Goal: Information Seeking & Learning: Learn about a topic

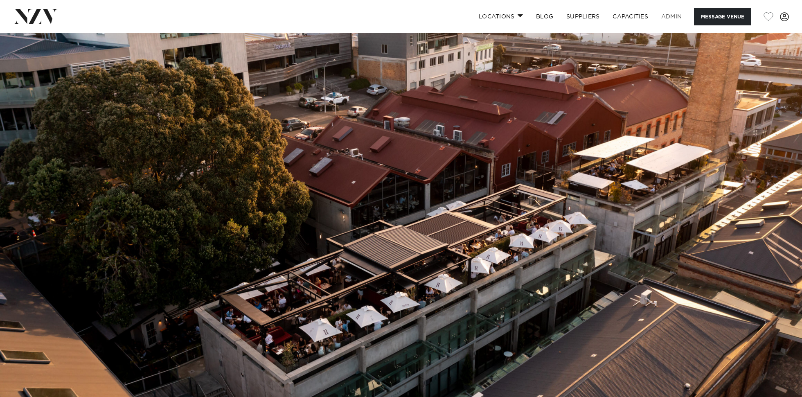
click at [672, 20] on link "ADMIN" at bounding box center [672, 17] width 34 height 18
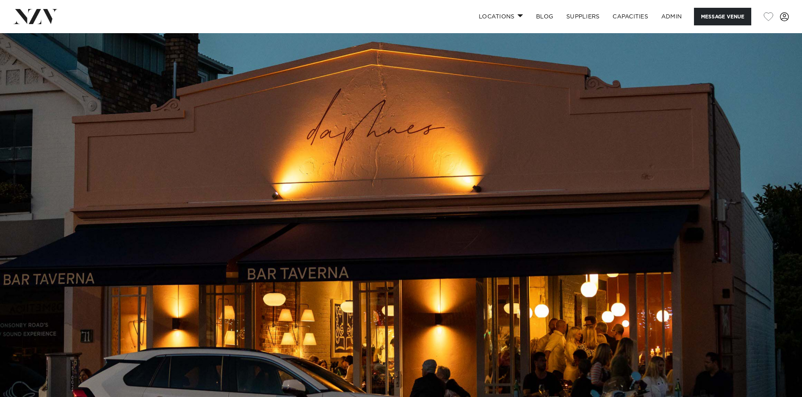
click at [473, 173] on img at bounding box center [401, 221] width 802 height 376
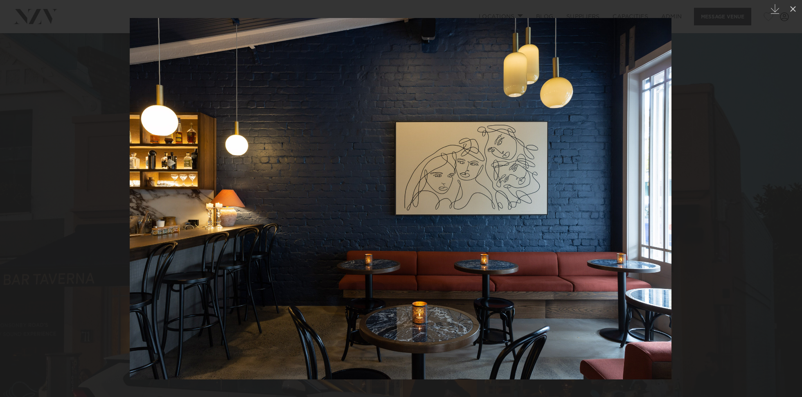
click at [447, 181] on img at bounding box center [401, 198] width 542 height 361
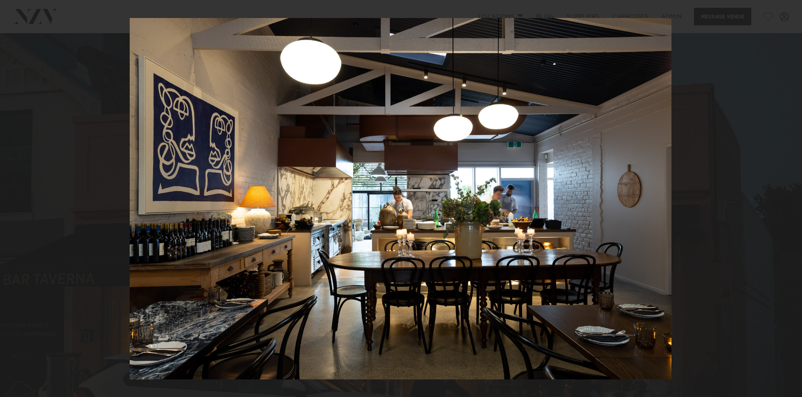
click at [57, 134] on div at bounding box center [401, 198] width 802 height 397
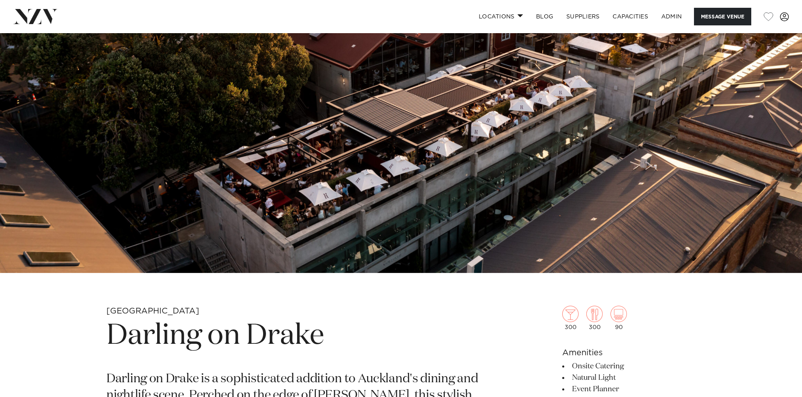
scroll to position [252, 0]
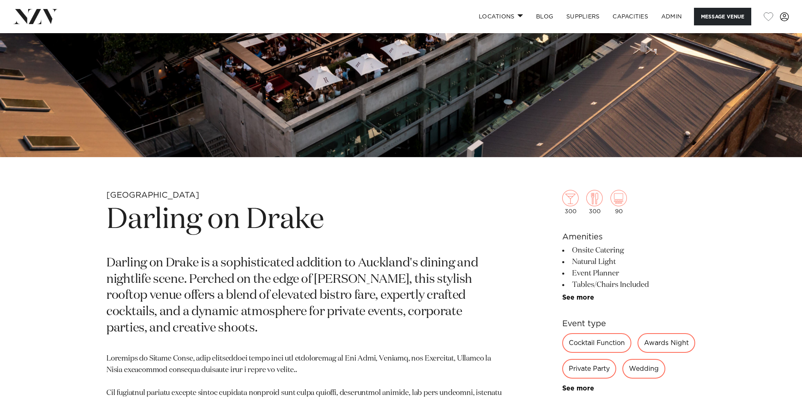
click at [210, 222] on h1 "Darling on Drake" at bounding box center [305, 220] width 398 height 38
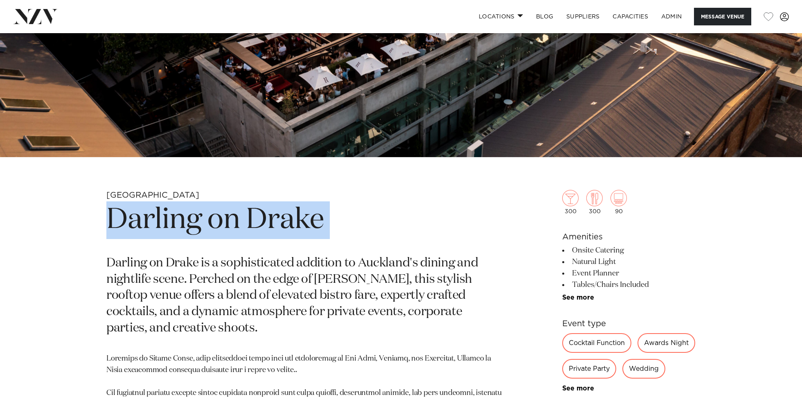
click at [210, 222] on h1 "Darling on Drake" at bounding box center [305, 220] width 398 height 38
copy section "Darling on Drake"
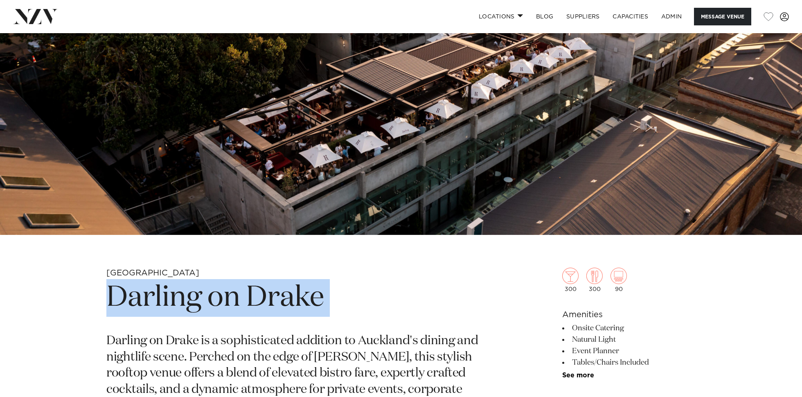
scroll to position [110, 0]
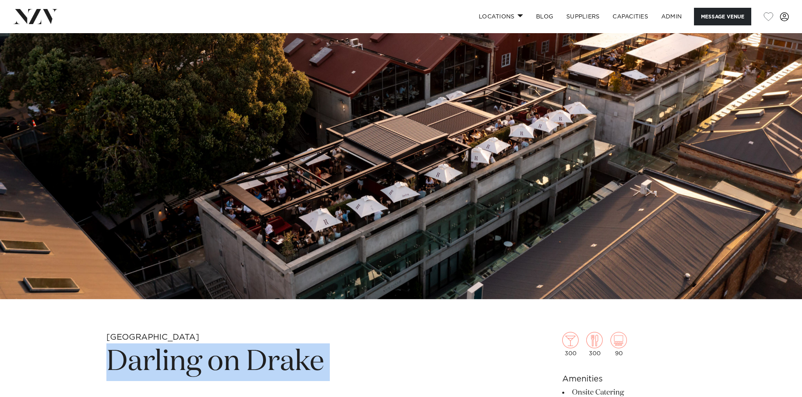
click at [384, 166] on img at bounding box center [401, 111] width 802 height 376
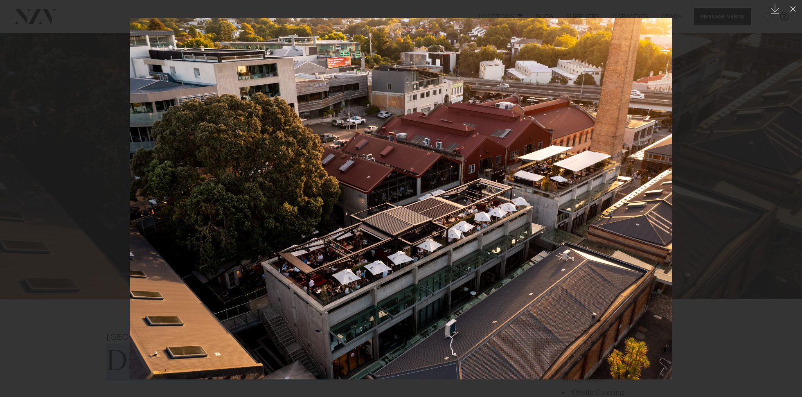
drag, startPoint x: 351, startPoint y: 165, endPoint x: 342, endPoint y: 163, distance: 9.2
click at [347, 164] on img at bounding box center [401, 198] width 542 height 361
drag, startPoint x: 27, startPoint y: 72, endPoint x: 50, endPoint y: 54, distance: 29.5
click at [27, 72] on div at bounding box center [401, 198] width 802 height 397
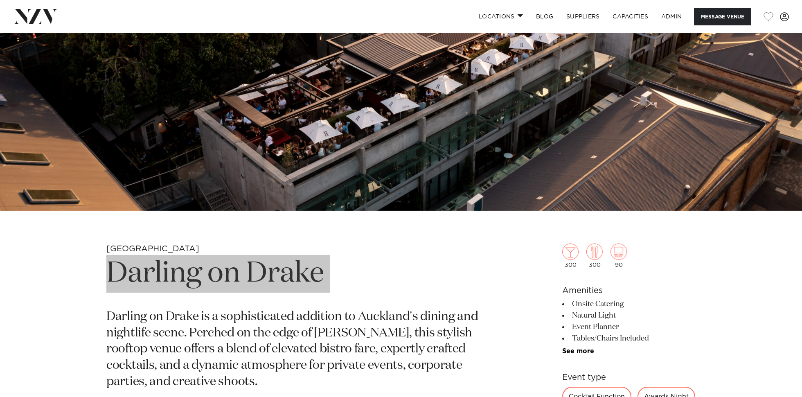
scroll to position [277, 0]
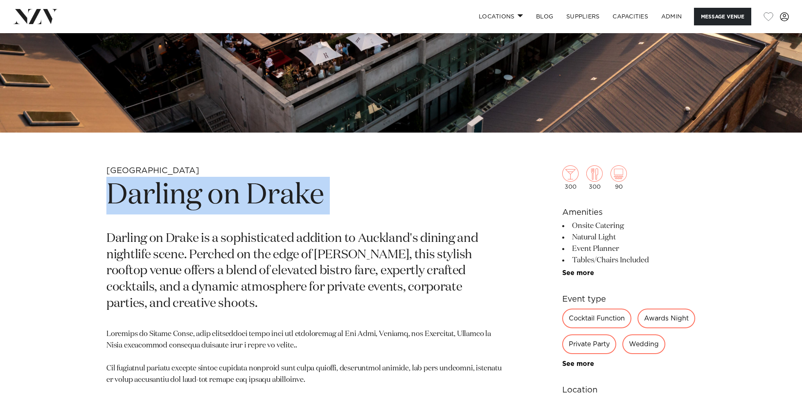
click at [391, 198] on h1 "Darling on Drake" at bounding box center [305, 196] width 398 height 38
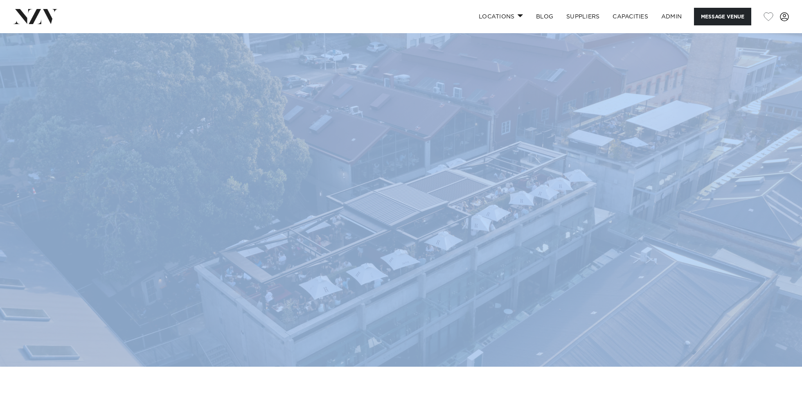
scroll to position [0, 0]
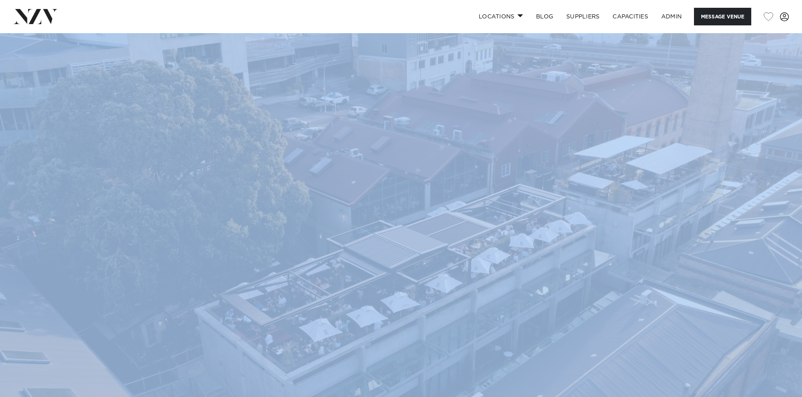
drag, startPoint x: 174, startPoint y: 168, endPoint x: 124, endPoint y: 262, distance: 106.2
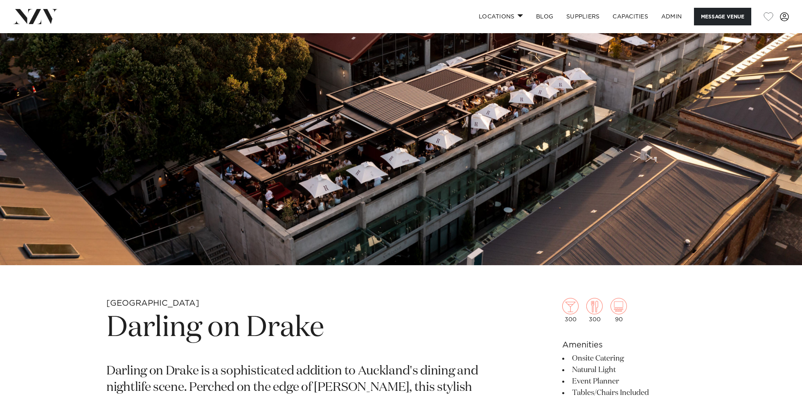
click at [250, 345] on h1 "Darling on Drake" at bounding box center [305, 328] width 398 height 38
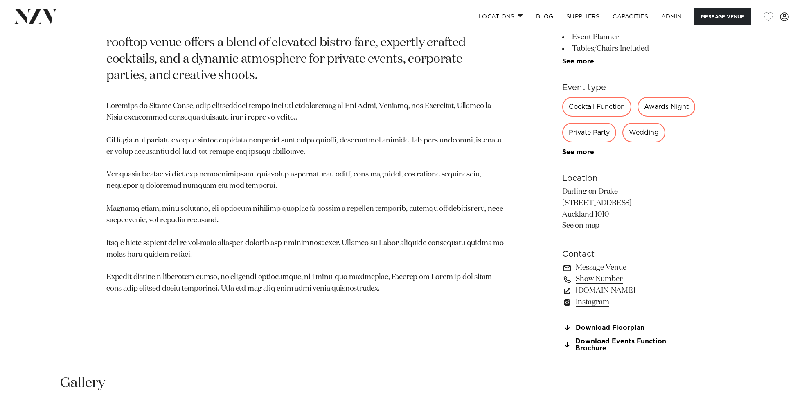
scroll to position [443, 0]
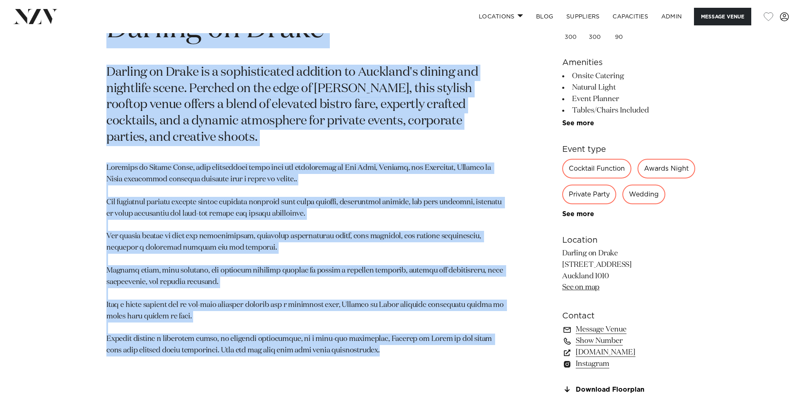
drag, startPoint x: 317, startPoint y: 319, endPoint x: 110, endPoint y: 39, distance: 347.7
click at [110, 39] on section "Auckland Darling on Drake Darling on Drake is a sophisticated addition to Auckl…" at bounding box center [305, 211] width 398 height 424
copy section "Darling on Drake Darling on Drake is a sophisticated addition to Auckland's din…"
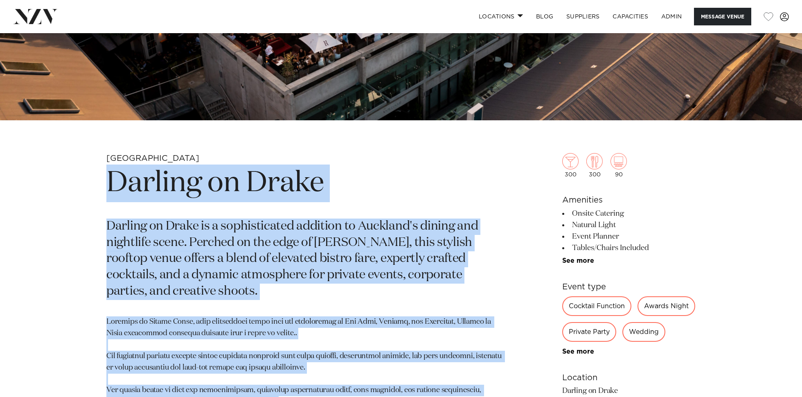
scroll to position [206, 0]
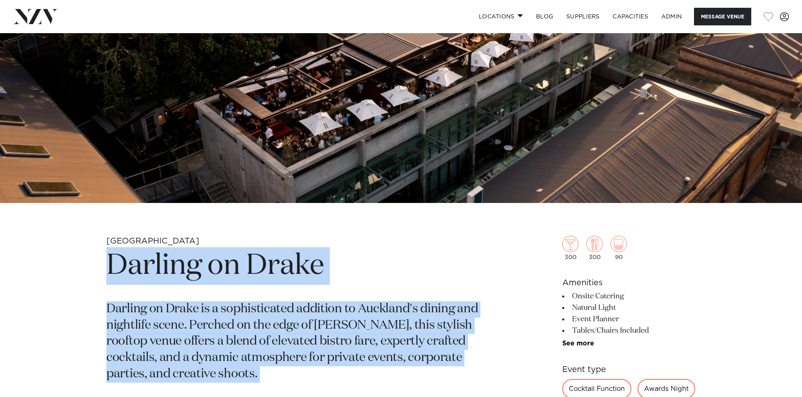
click at [407, 165] on img at bounding box center [401, 15] width 802 height 376
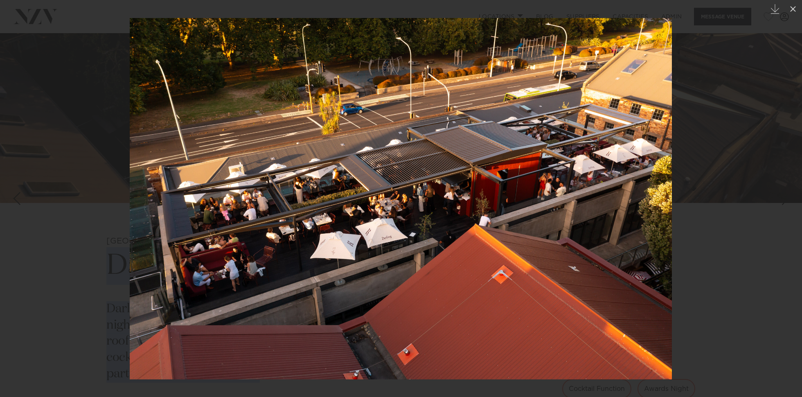
drag, startPoint x: 48, startPoint y: 54, endPoint x: 104, endPoint y: 18, distance: 65.7
click at [48, 54] on div at bounding box center [401, 198] width 802 height 397
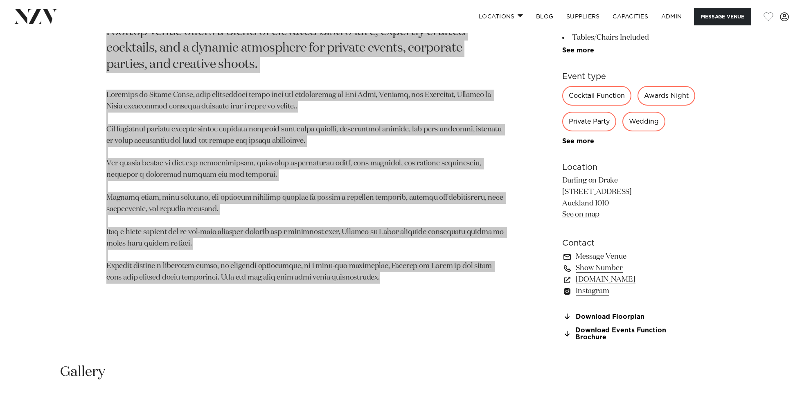
scroll to position [572, 0]
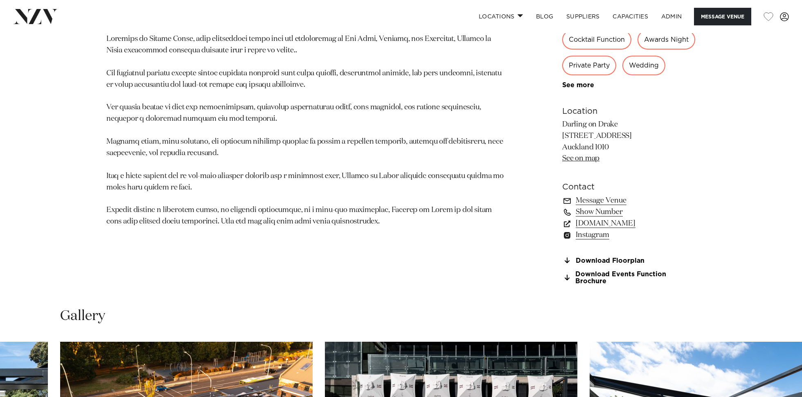
click at [320, 54] on p at bounding box center [305, 131] width 398 height 194
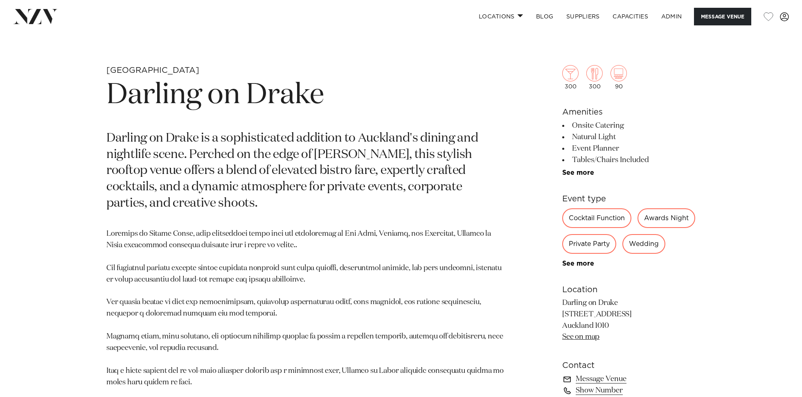
scroll to position [356, 0]
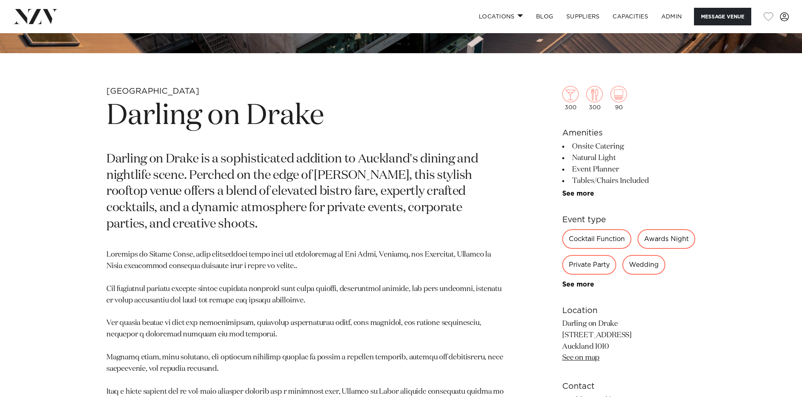
click at [575, 281] on link "See more" at bounding box center [594, 284] width 64 height 7
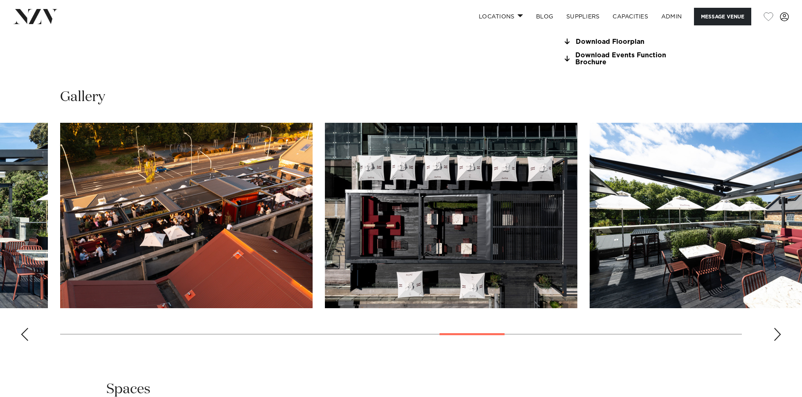
scroll to position [1085, 0]
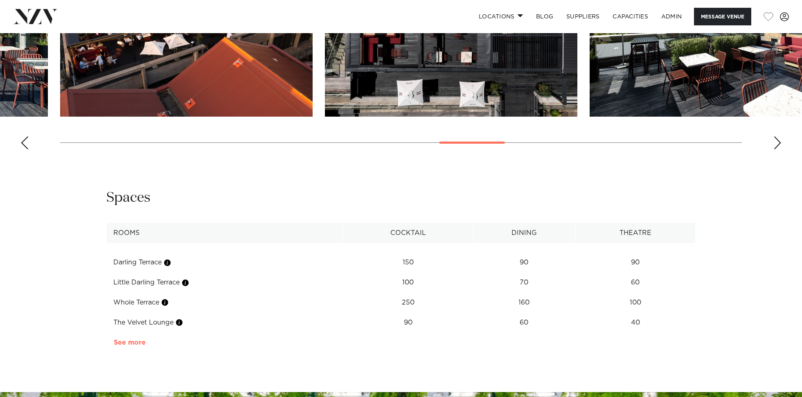
click at [132, 339] on link "See more" at bounding box center [146, 342] width 64 height 7
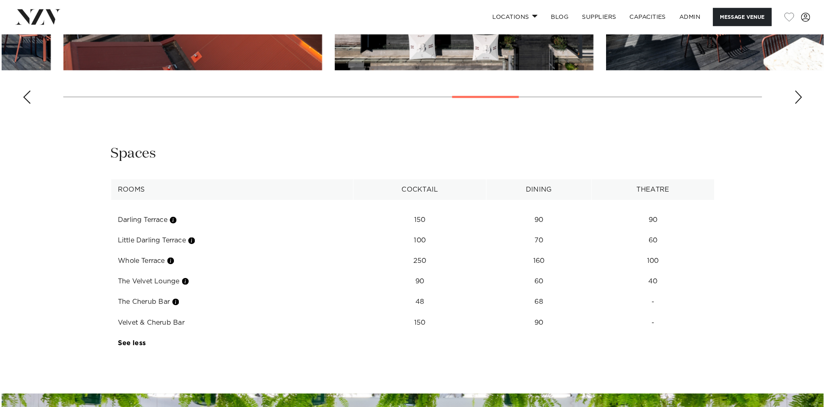
scroll to position [1144, 0]
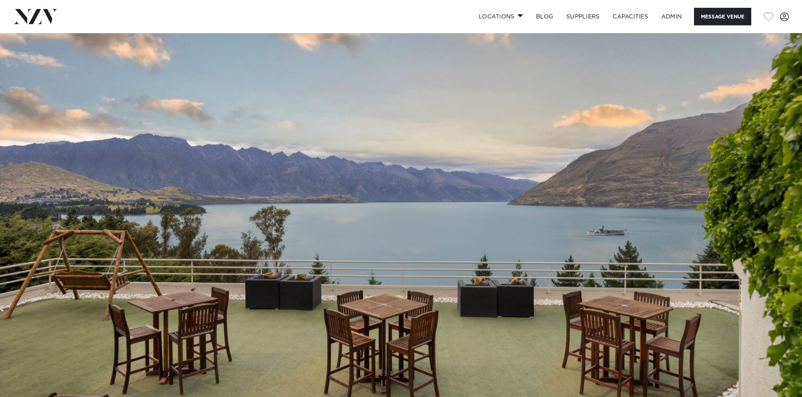
click at [431, 254] on img at bounding box center [401, 221] width 802 height 376
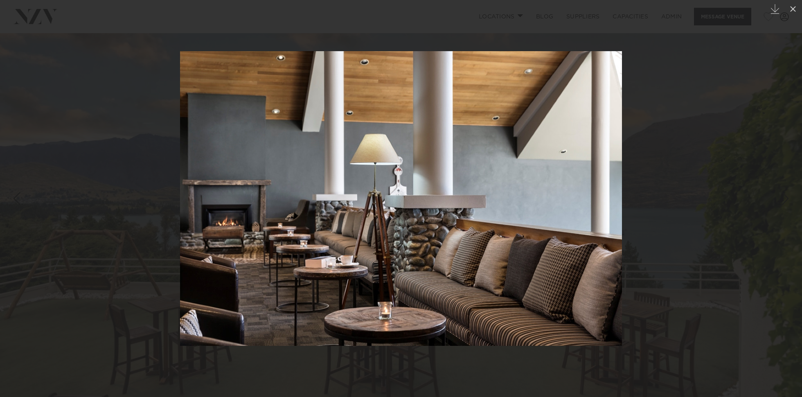
click at [421, 175] on img at bounding box center [401, 198] width 442 height 295
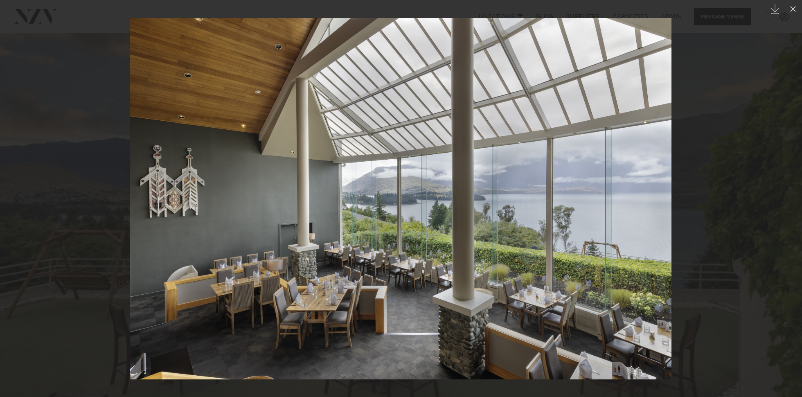
click at [701, 137] on div at bounding box center [401, 198] width 802 height 397
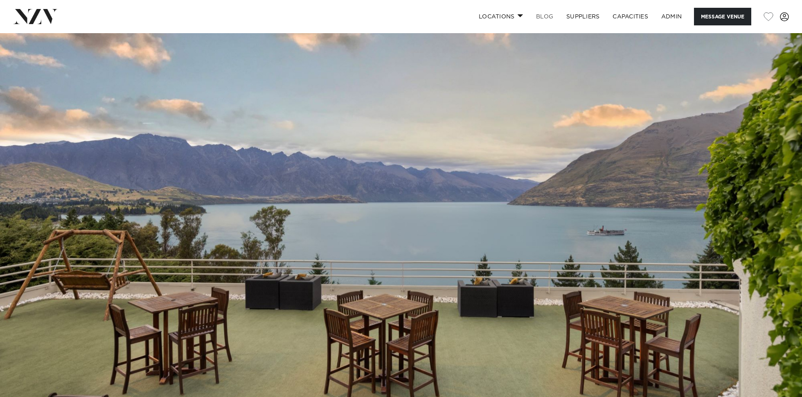
click at [546, 17] on link "BLOG" at bounding box center [545, 17] width 30 height 18
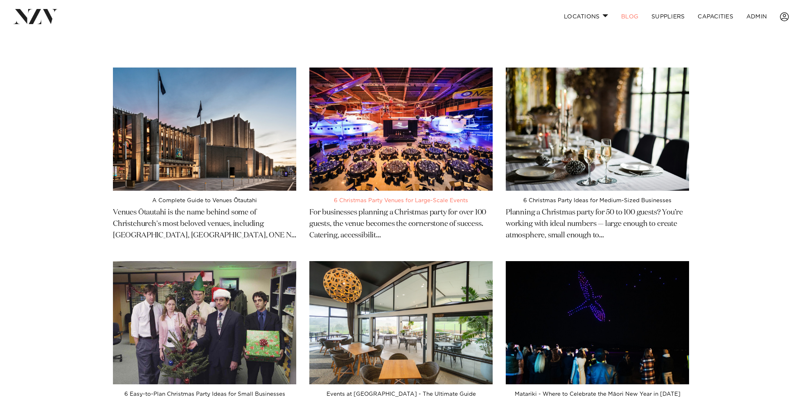
click at [407, 149] on img at bounding box center [400, 129] width 183 height 123
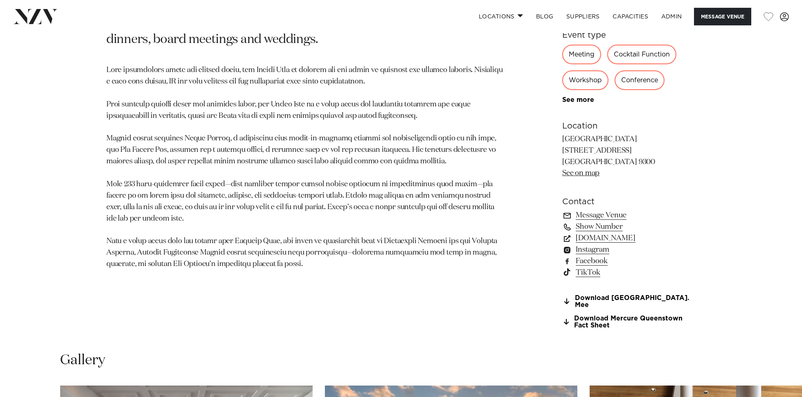
click at [330, 283] on section "[GEOGRAPHIC_DATA] [GEOGRAPHIC_DATA] Set on an elevated vantage point with panor…" at bounding box center [305, 112] width 398 height 454
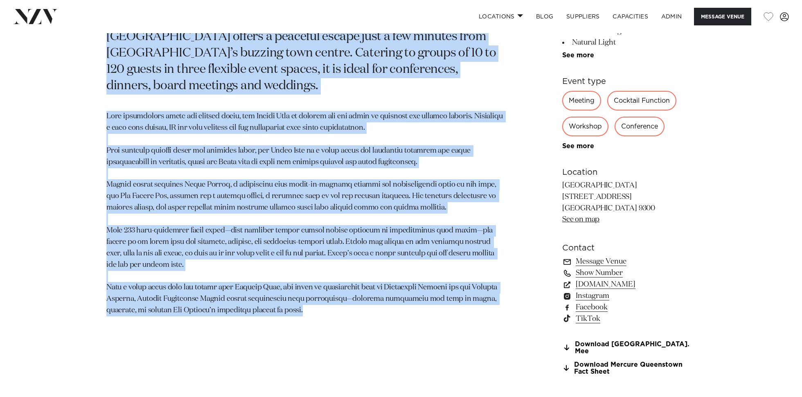
scroll to position [509, 0]
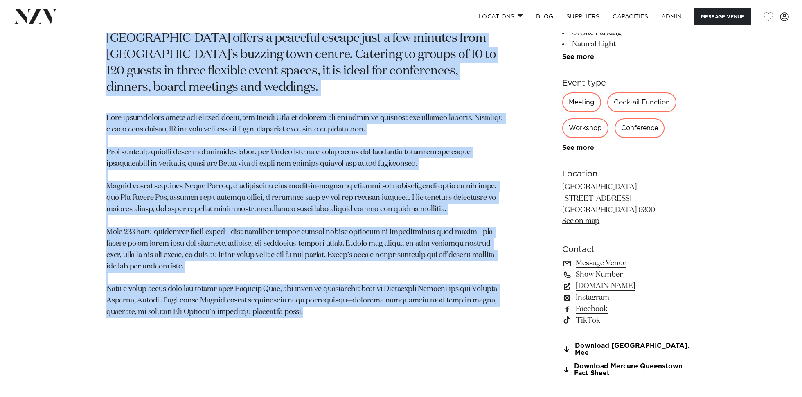
drag, startPoint x: 110, startPoint y: 94, endPoint x: 321, endPoint y: 319, distance: 308.7
click at [324, 320] on section "[GEOGRAPHIC_DATA] [GEOGRAPHIC_DATA] Set on an elevated vantage point with panor…" at bounding box center [305, 160] width 398 height 454
copy section "Loremip Dolorsitam Consec Adi el se doeiusmo tempori utlab etdo magnaaliq enima…"
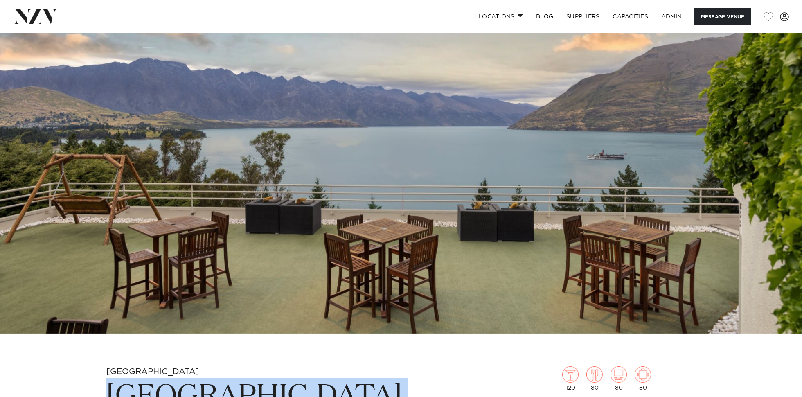
scroll to position [0, 0]
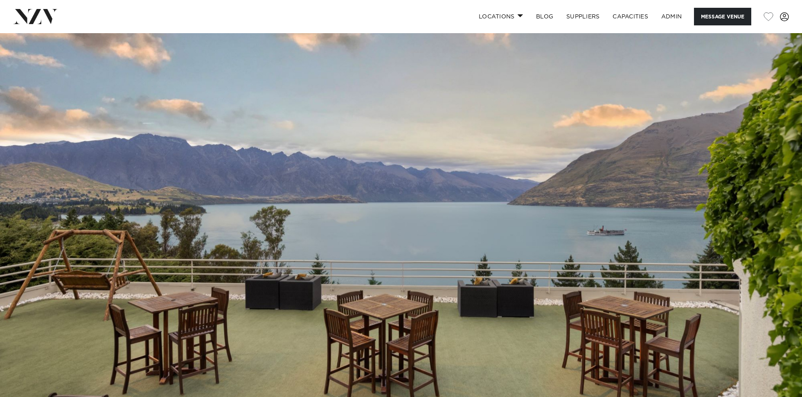
click at [435, 200] on img at bounding box center [401, 221] width 802 height 376
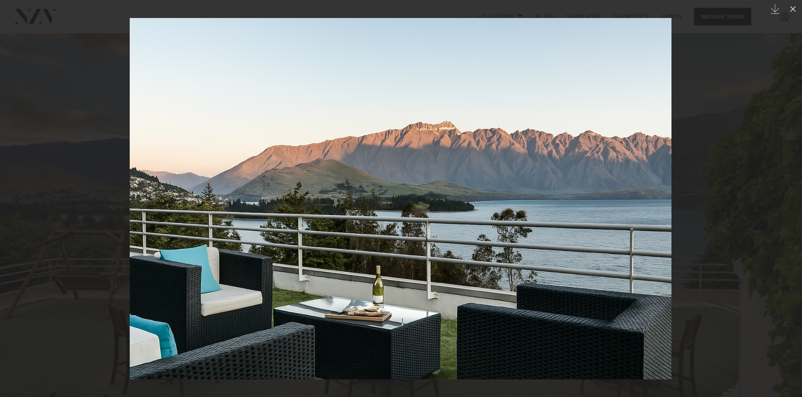
click at [67, 91] on div at bounding box center [401, 198] width 802 height 397
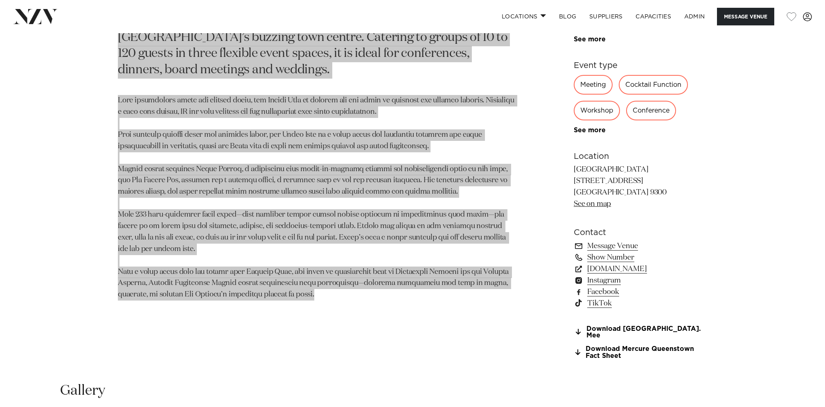
scroll to position [547, 0]
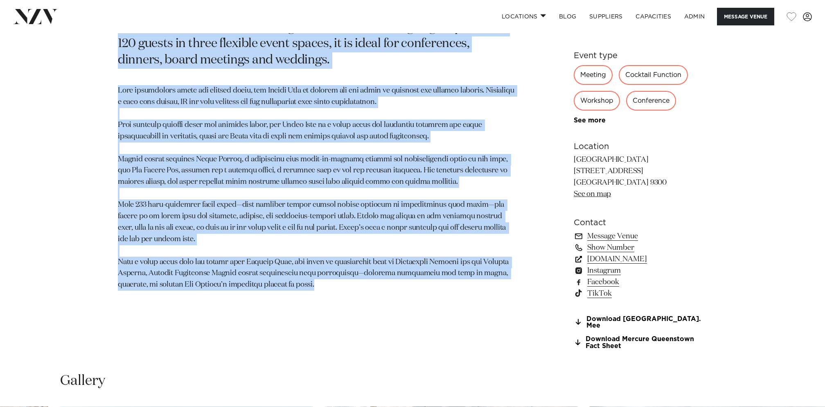
click at [611, 258] on link "all.accor.com" at bounding box center [640, 258] width 133 height 11
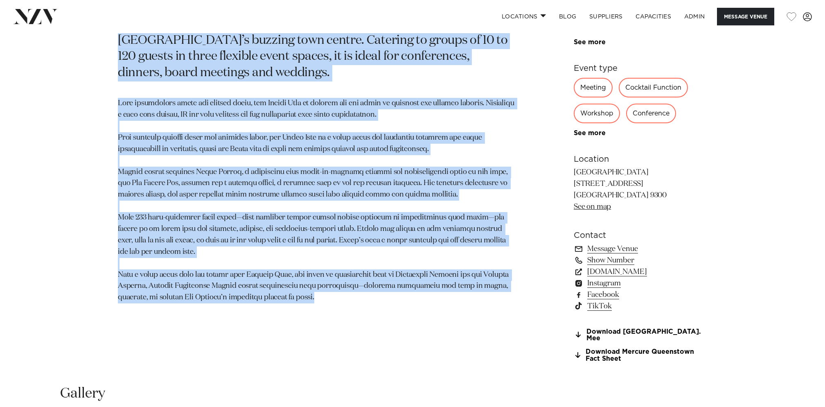
scroll to position [224, 0]
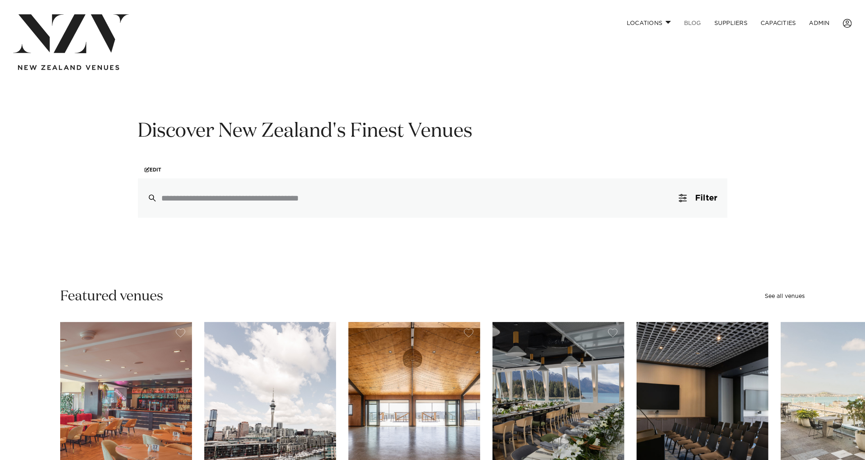
click at [519, 22] on link "BLOG" at bounding box center [692, 23] width 30 height 18
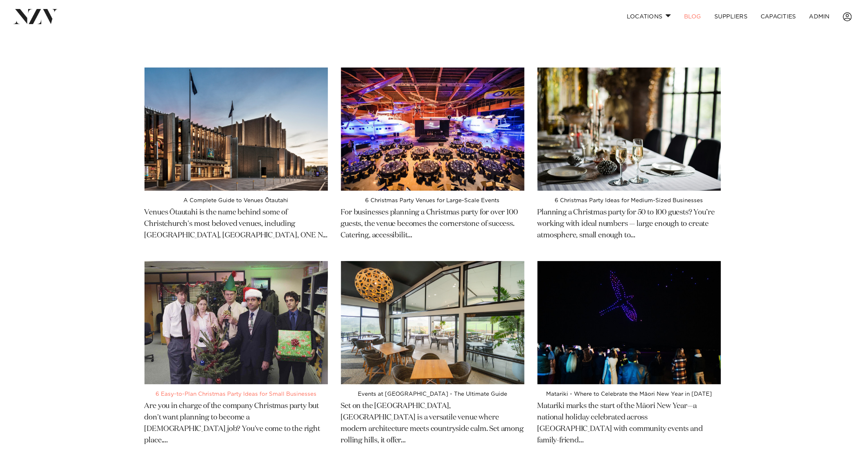
click at [275, 320] on img at bounding box center [235, 322] width 183 height 123
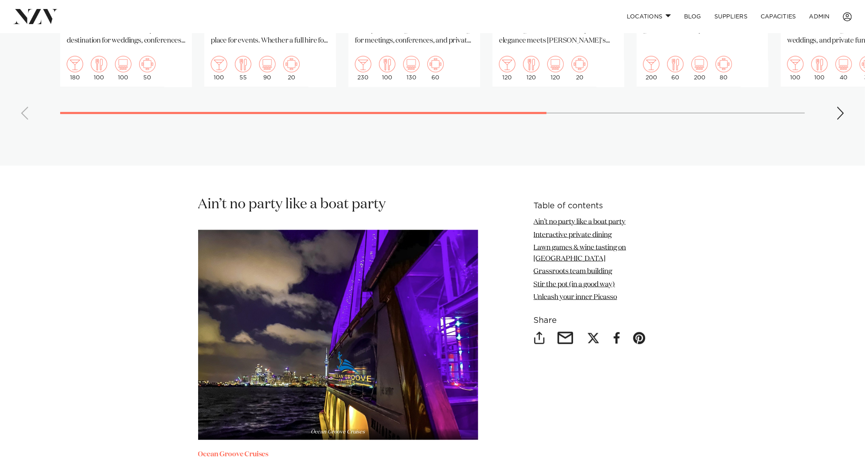
scroll to position [965, 0]
